Goal: Navigation & Orientation: Find specific page/section

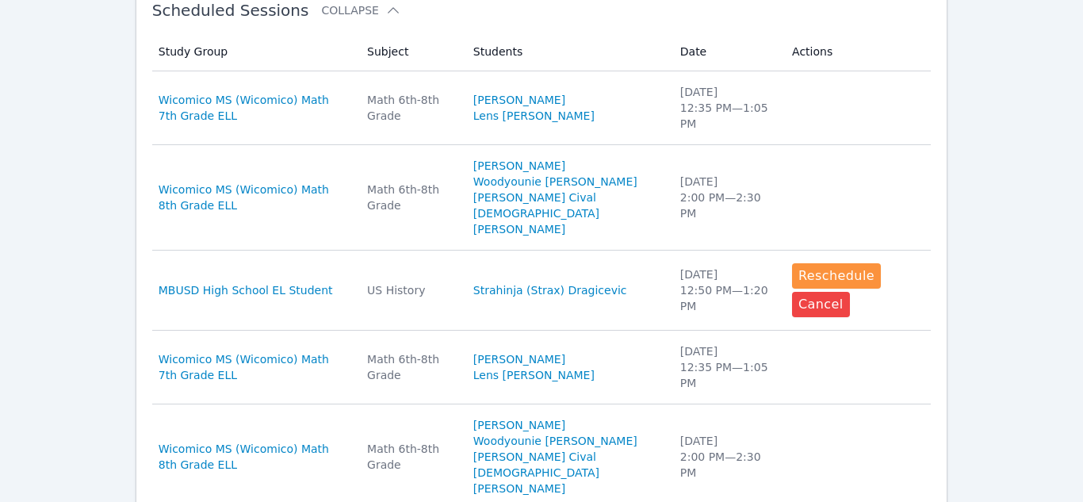
scroll to position [439, 0]
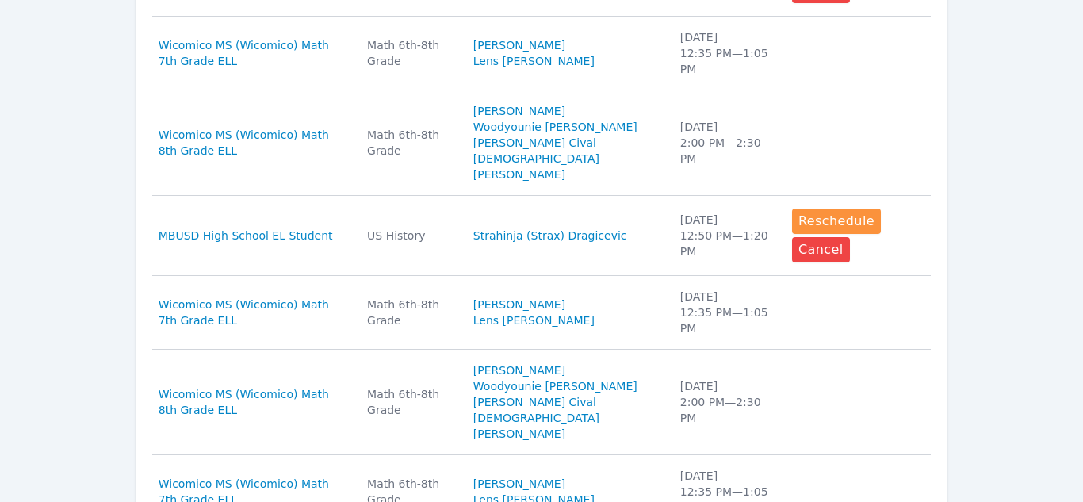
scroll to position [836, 0]
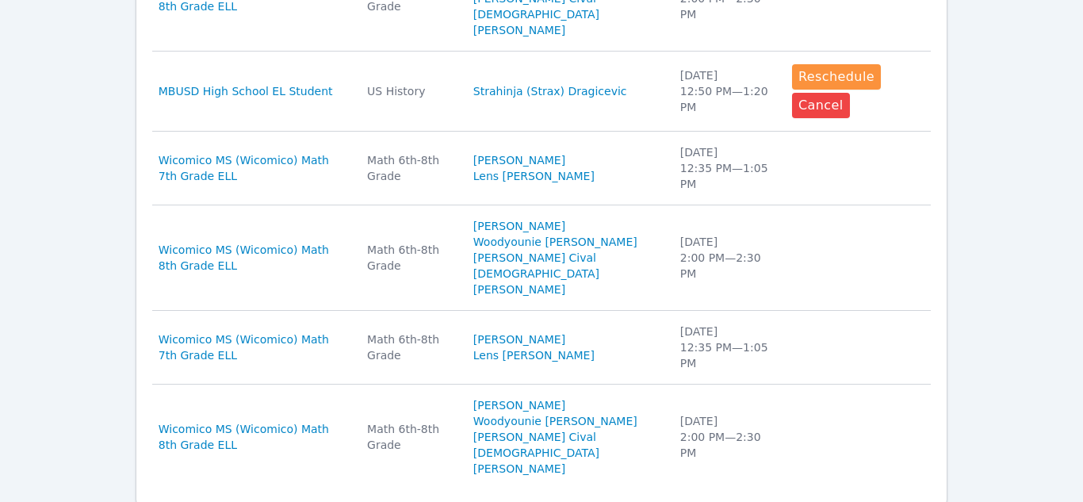
scroll to position [957, 0]
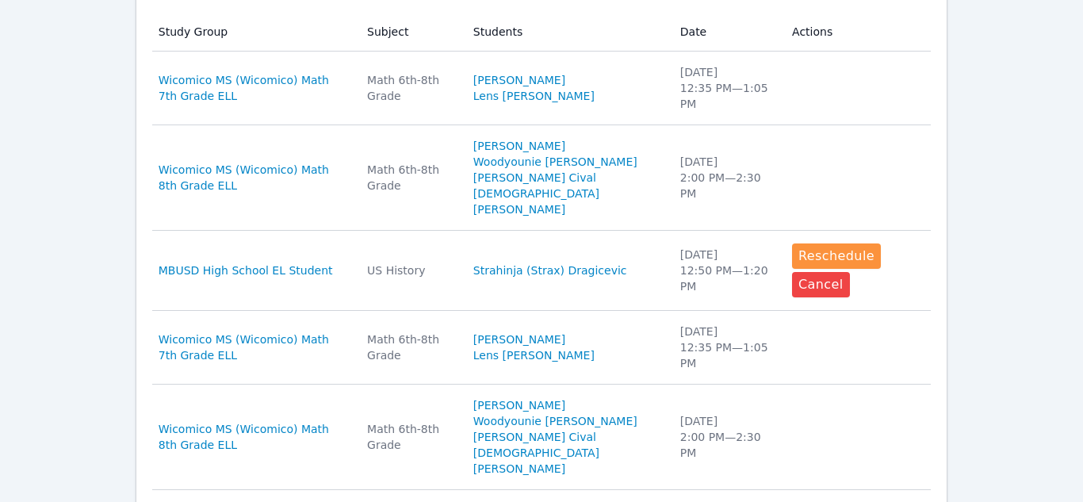
scroll to position [527, 0]
